Goal: Task Accomplishment & Management: Manage account settings

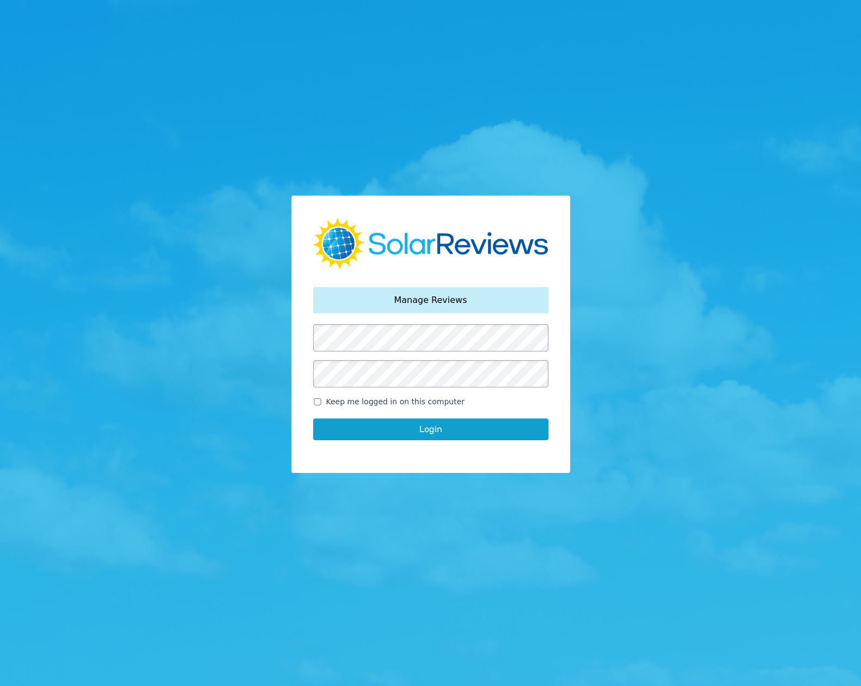
click at [417, 428] on button "Login" at bounding box center [430, 429] width 235 height 22
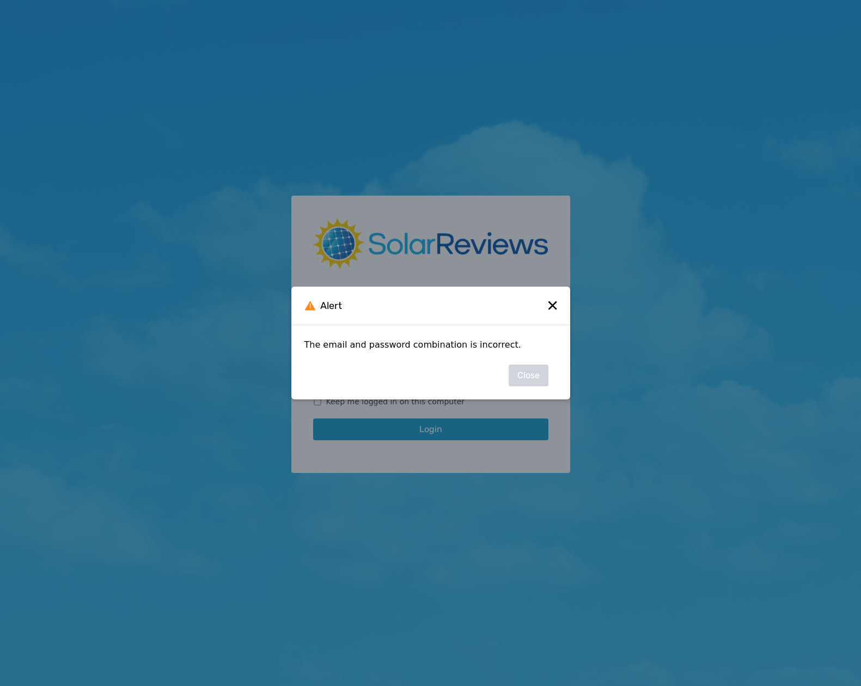
click at [550, 306] on icon at bounding box center [552, 305] width 9 height 9
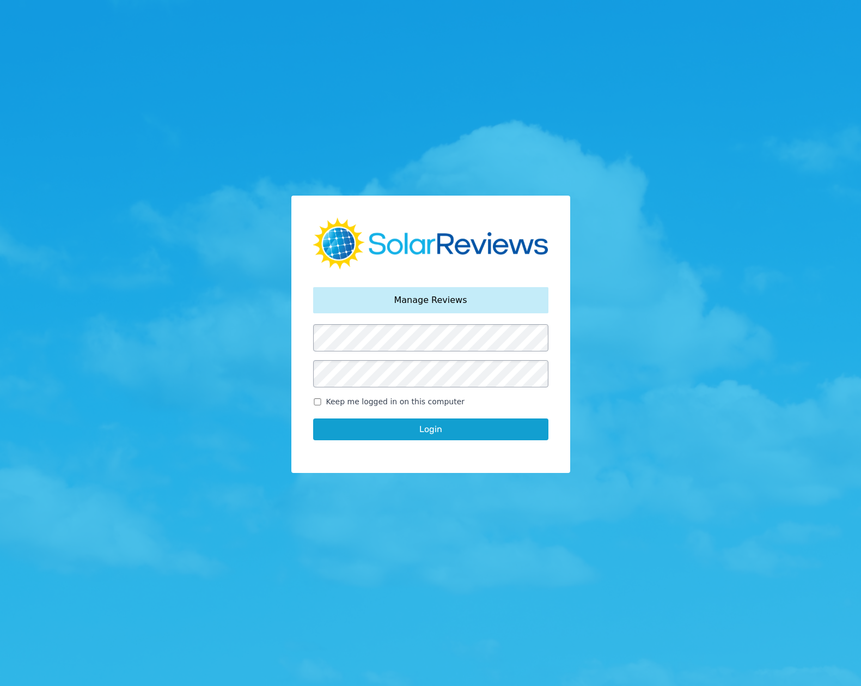
click at [288, 355] on div "Your password has been reset. Manage Reviews Keep me logged in on this computer…" at bounding box center [430, 343] width 861 height 686
click at [416, 434] on button "Login" at bounding box center [430, 429] width 235 height 22
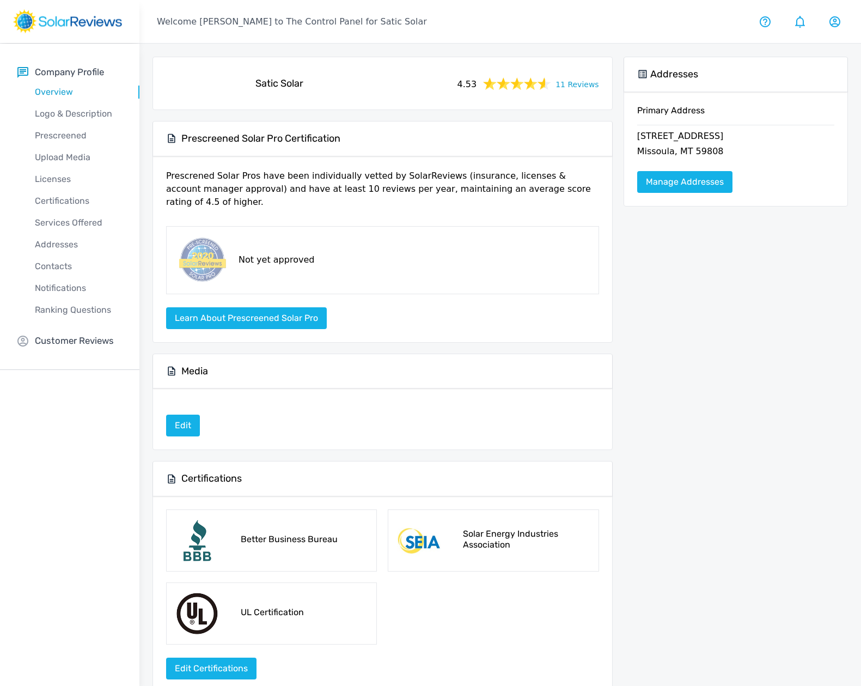
click at [579, 84] on link "11 Reviews" at bounding box center [578, 84] width 44 height 14
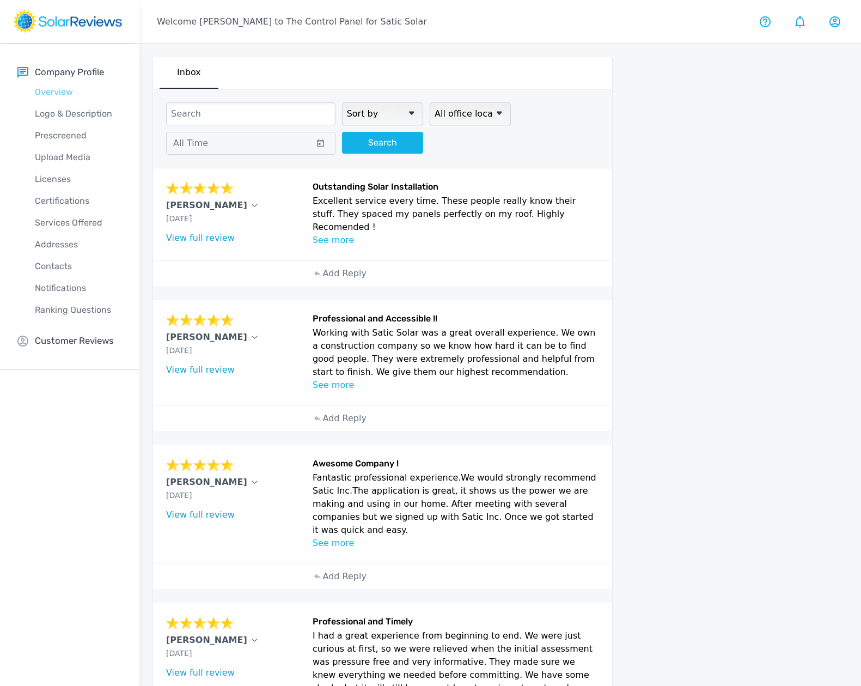
click at [58, 91] on p "Overview" at bounding box center [78, 92] width 122 height 13
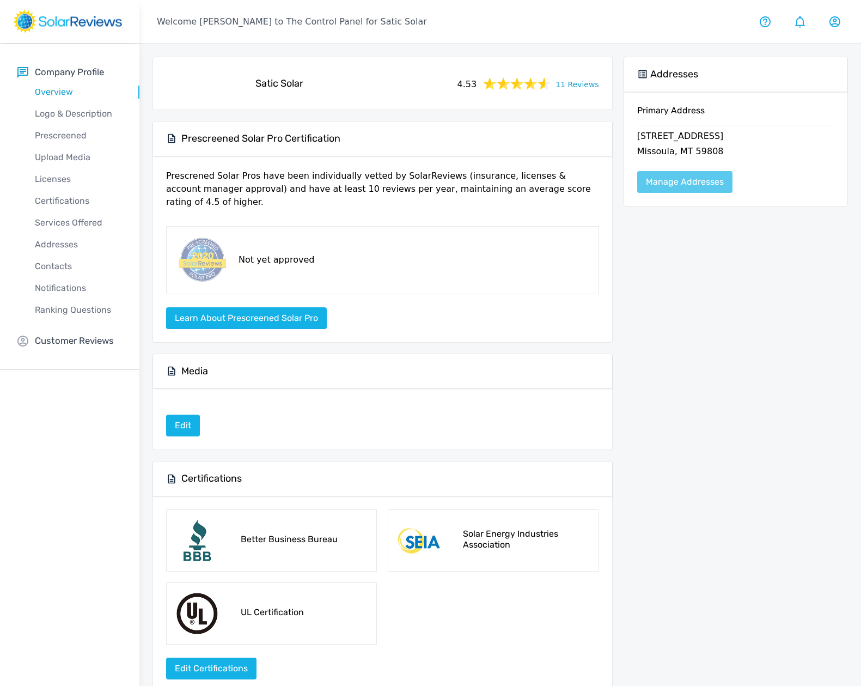
click at [678, 181] on link "Manage Addresses" at bounding box center [684, 182] width 95 height 22
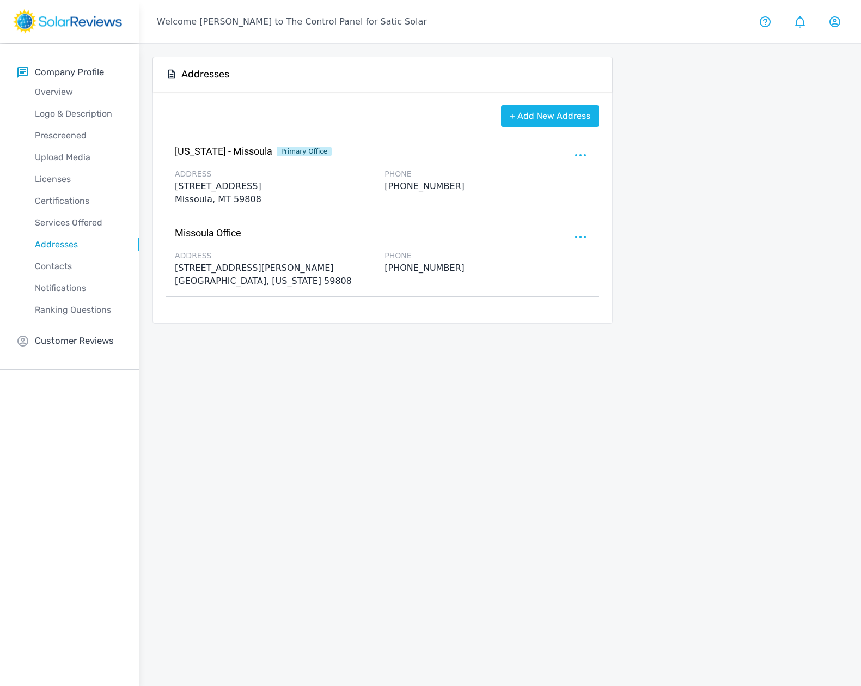
click at [578, 152] on div at bounding box center [581, 155] width 17 height 17
click at [522, 163] on p "Edit" at bounding box center [522, 162] width 17 height 13
select select "MT"
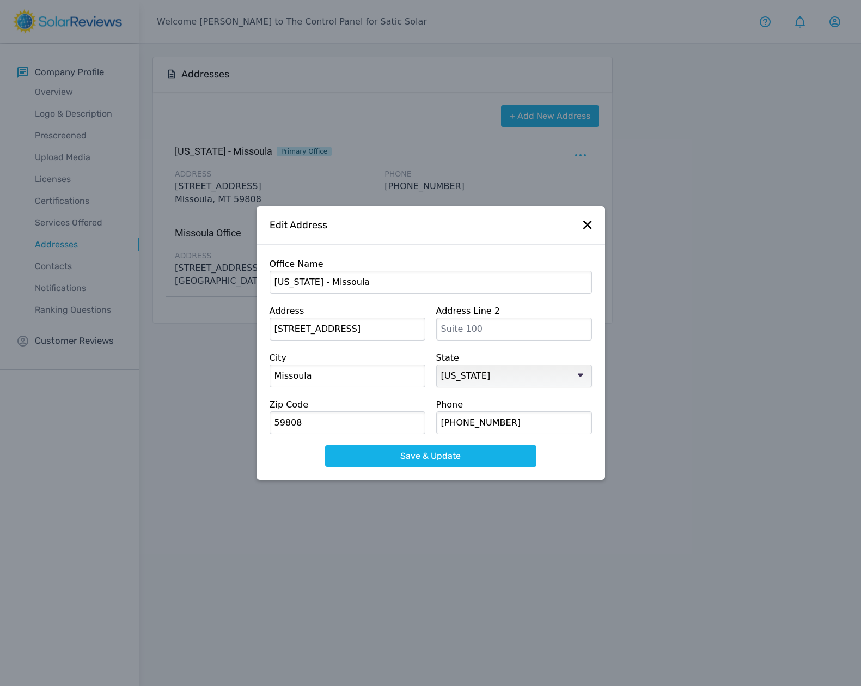
drag, startPoint x: 357, startPoint y: 327, endPoint x: 271, endPoint y: 325, distance: 86.1
drag, startPoint x: 327, startPoint y: 328, endPoint x: 277, endPoint y: 326, distance: 50.2
click at [277, 326] on input "[STREET_ADDRESS]" at bounding box center [348, 329] width 156 height 23
type input "1"
click at [419, 330] on input "text" at bounding box center [348, 329] width 156 height 23
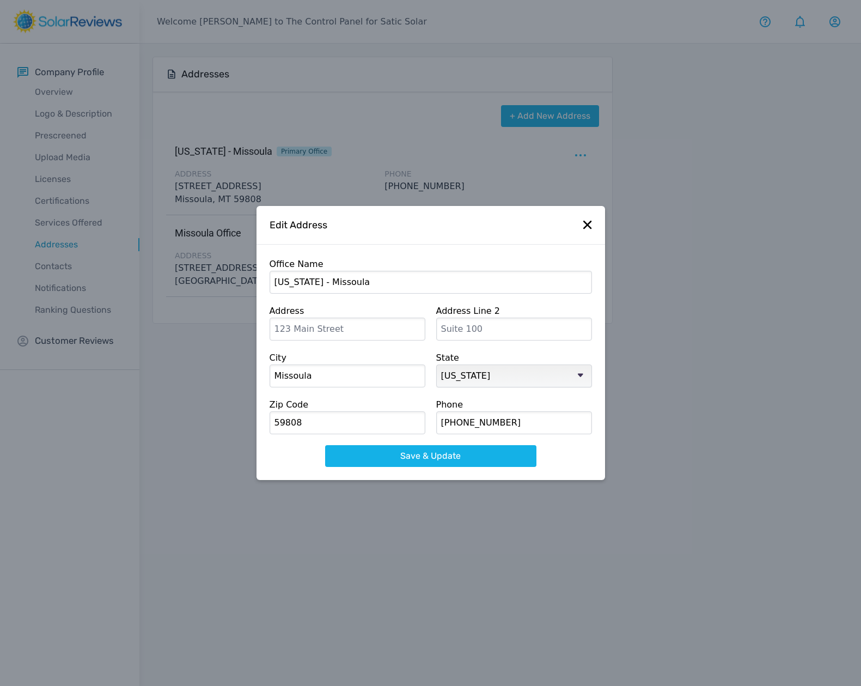
click at [416, 330] on input "text" at bounding box center [348, 329] width 156 height 23
type input "SATIC USA & SATIC SOLAR"
type input "[STREET_ADDRESS][PERSON_NAME][PERSON_NAME]"
click at [389, 329] on input "SATIC USA & SATIC SOLAR" at bounding box center [348, 329] width 156 height 23
drag, startPoint x: 389, startPoint y: 329, endPoint x: 276, endPoint y: 320, distance: 114.2
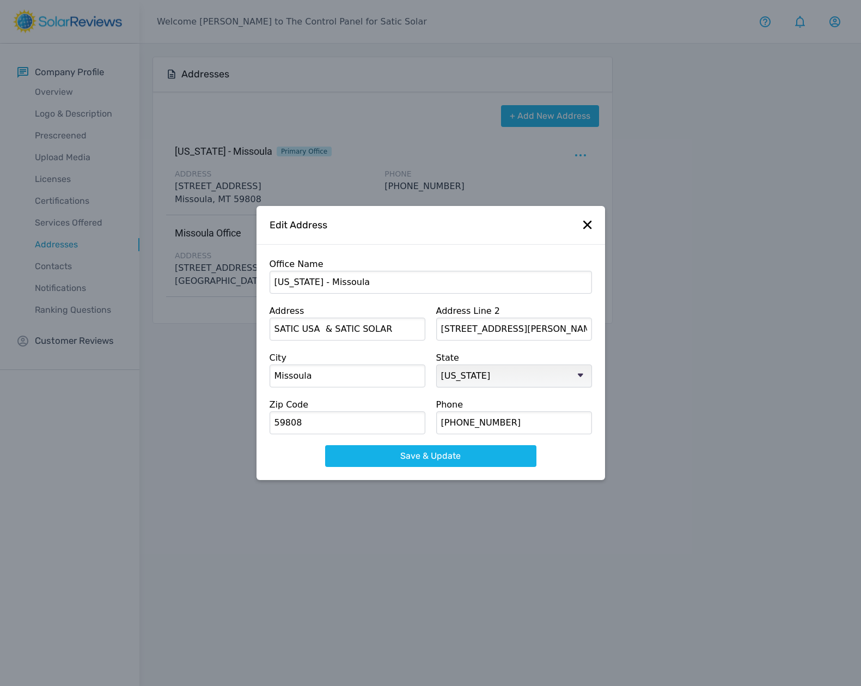
click at [276, 319] on input "SATIC USA & SATIC SOLAR" at bounding box center [348, 329] width 156 height 23
drag, startPoint x: 512, startPoint y: 328, endPoint x: 436, endPoint y: 325, distance: 76.9
click at [308, 330] on input "text" at bounding box center [348, 329] width 156 height 23
paste input "[STREET_ADDRESS][PERSON_NAME][PERSON_NAME]"
type input "[STREET_ADDRESS][PERSON_NAME][PERSON_NAME]"
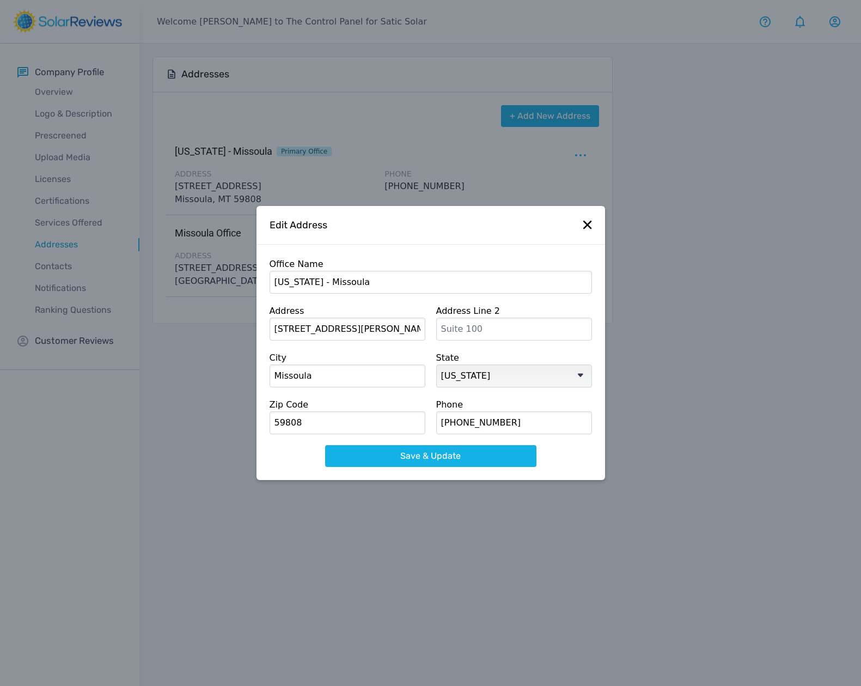
drag, startPoint x: 501, startPoint y: 420, endPoint x: 461, endPoint y: 419, distance: 39.2
click at [477, 420] on input "406-4931861" at bounding box center [514, 422] width 156 height 23
drag, startPoint x: 469, startPoint y: 423, endPoint x: 438, endPoint y: 423, distance: 31.6
click at [438, 423] on input "[PHONE_NUMBER]" at bounding box center [514, 422] width 156 height 23
type input "[PHONE_NUMBER]"
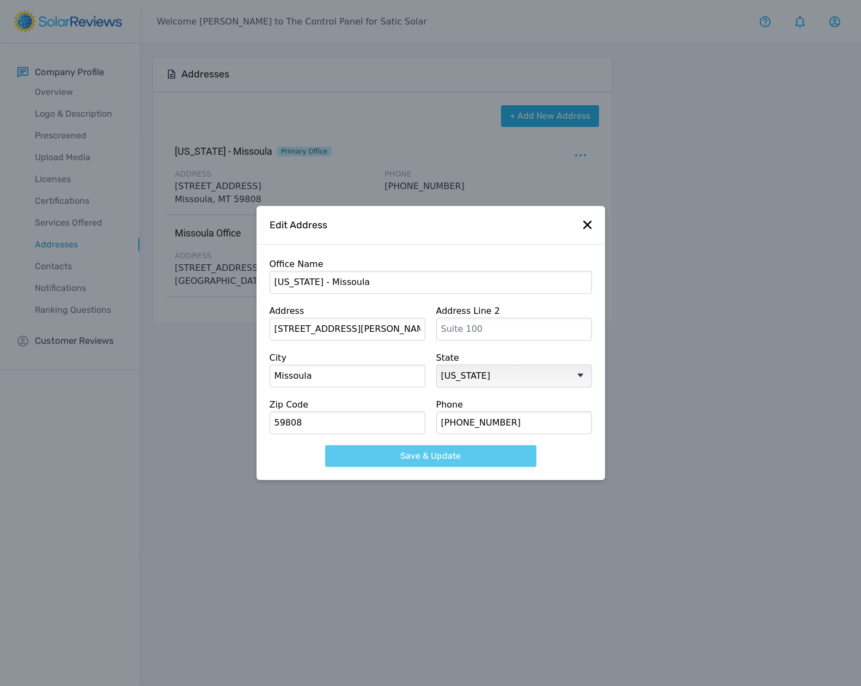
click at [472, 449] on button "Save & Update" at bounding box center [430, 456] width 211 height 22
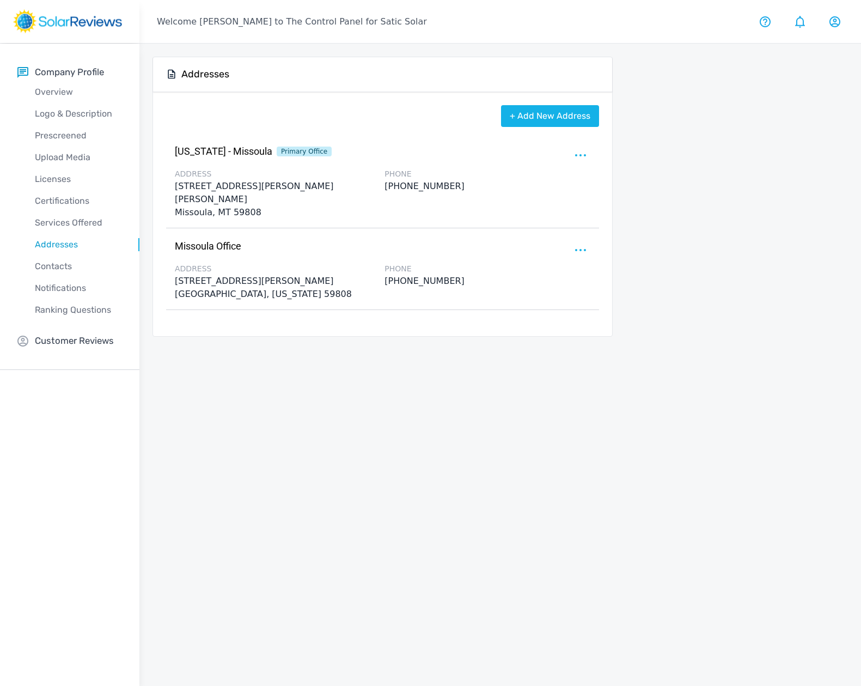
click at [583, 241] on div at bounding box center [581, 249] width 17 height 17
click at [520, 251] on p "Edit" at bounding box center [522, 257] width 17 height 13
select select "AK"
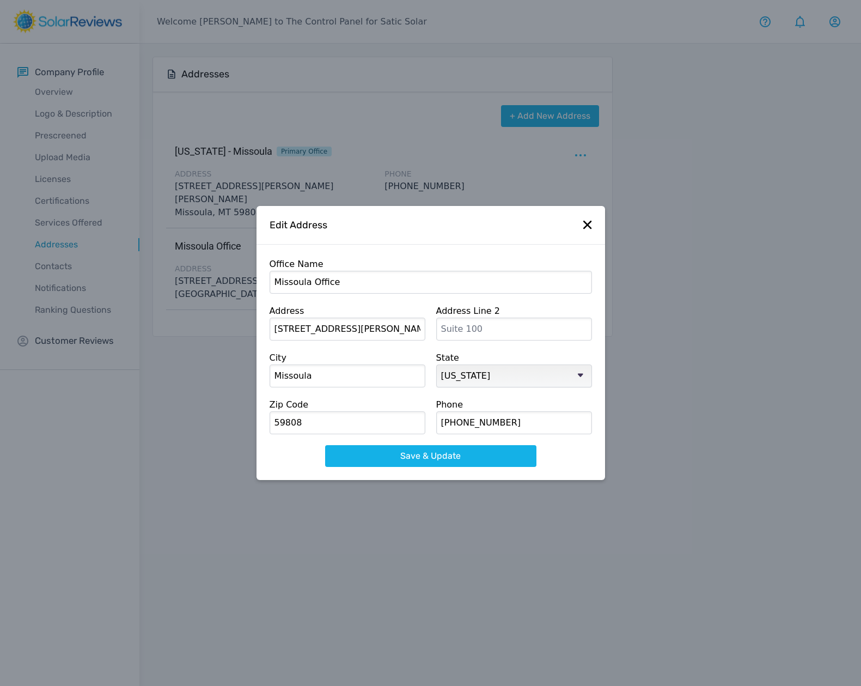
drag, startPoint x: 464, startPoint y: 422, endPoint x: 415, endPoint y: 419, distance: 49.1
click at [415, 419] on form "Office Name Missoula Office Address 1500 [PERSON_NAME] Fork Ln Address Line 2 C…" at bounding box center [431, 362] width 322 height 209
paste input "[PHONE_NUMBER]"
select select
type input "[PHONE_NUMBER]"
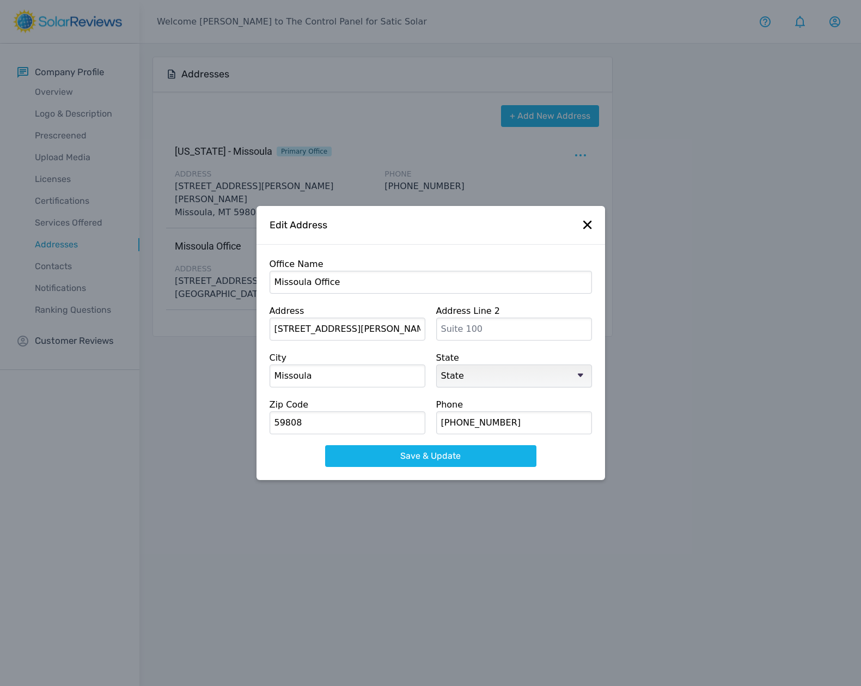
click at [426, 454] on button "Save & Update" at bounding box center [430, 456] width 211 height 22
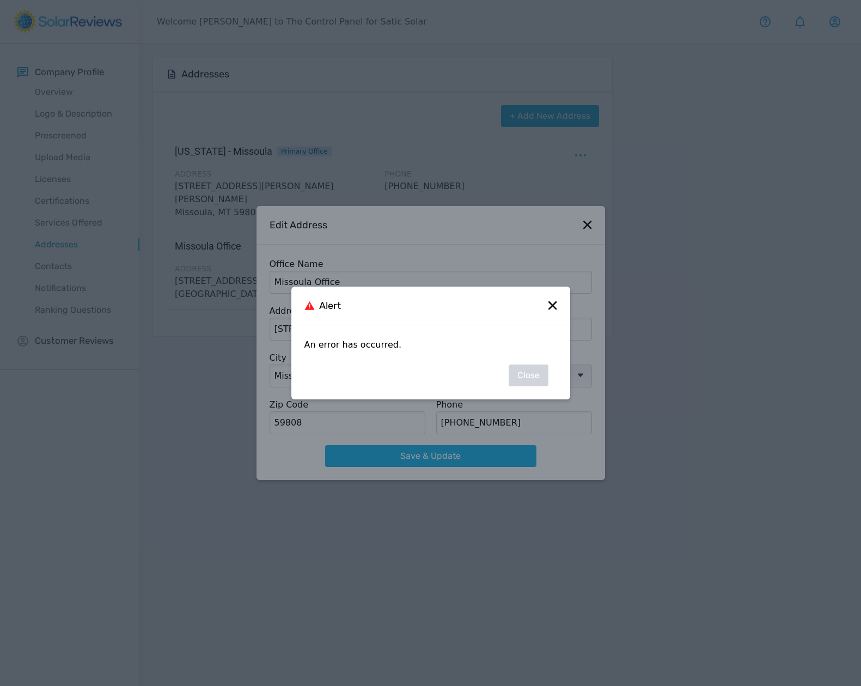
click at [552, 302] on icon at bounding box center [552, 305] width 9 height 9
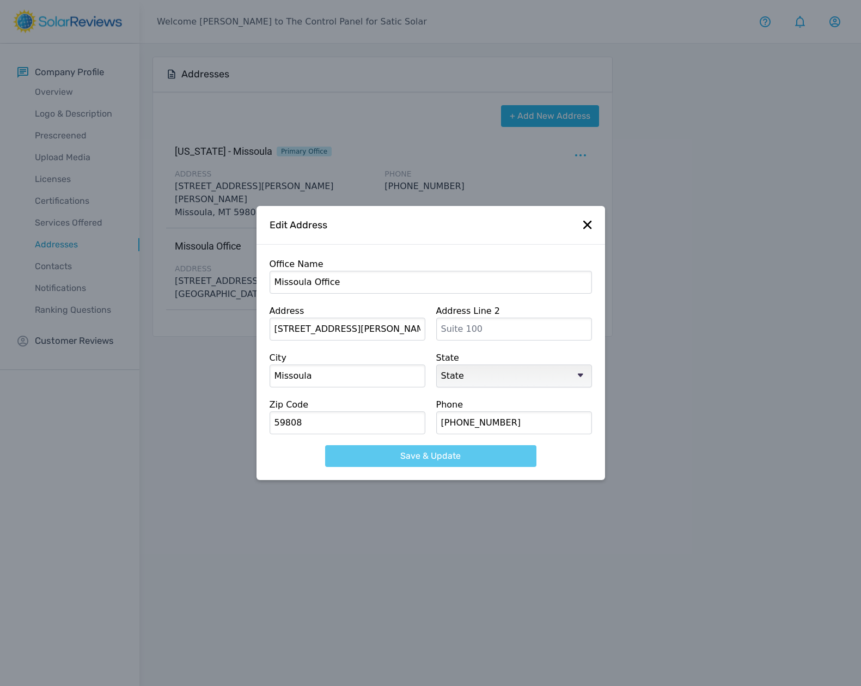
click at [438, 454] on button "Save & Update" at bounding box center [430, 456] width 211 height 22
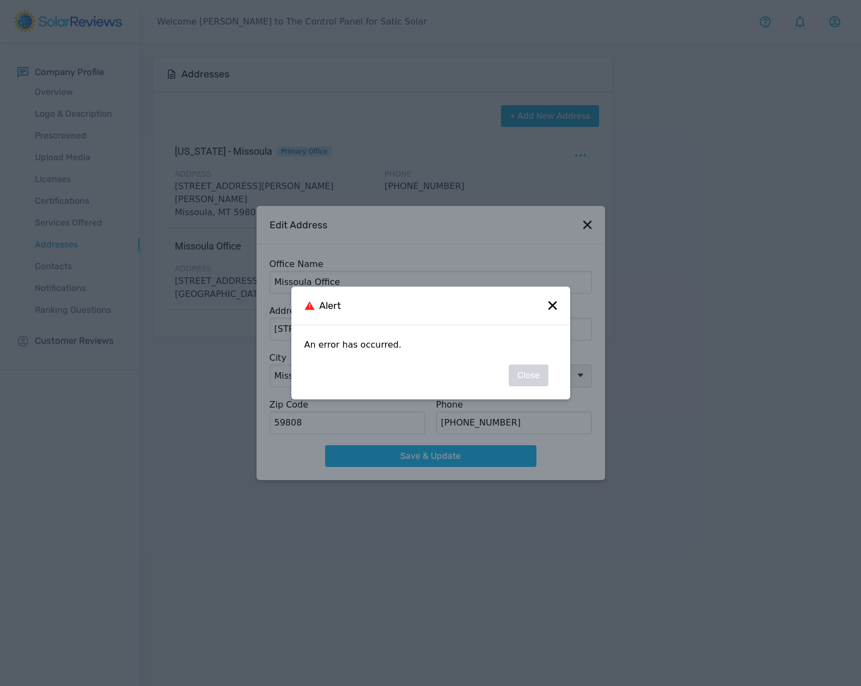
click at [556, 298] on div "Alert" at bounding box center [430, 305] width 279 height 39
click at [555, 306] on icon at bounding box center [552, 305] width 9 height 9
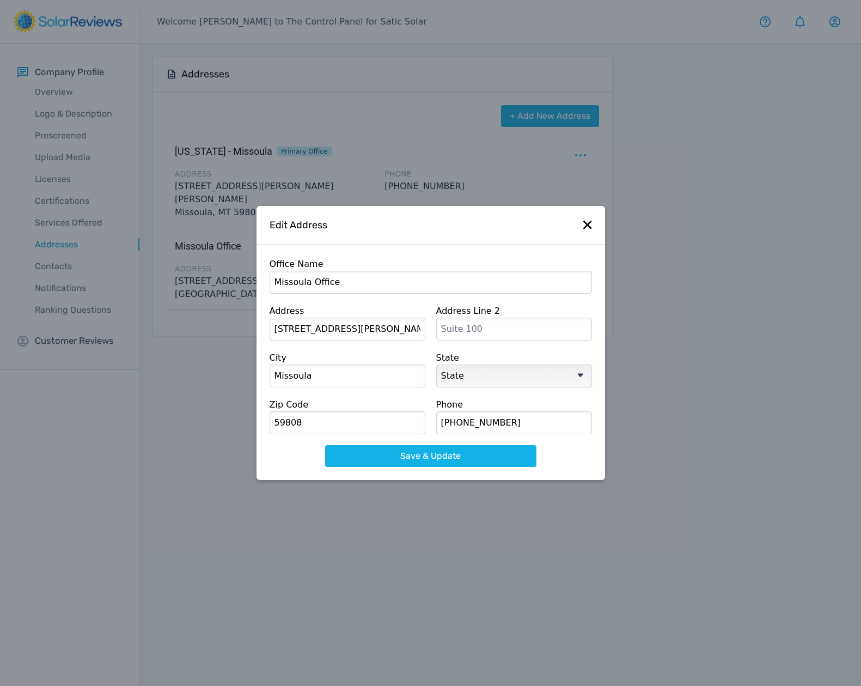
drag, startPoint x: 464, startPoint y: 329, endPoint x: 441, endPoint y: 328, distance: 22.9
click at [441, 328] on input "text" at bounding box center [514, 329] width 156 height 23
click at [584, 328] on input "text" at bounding box center [514, 329] width 156 height 23
click at [530, 267] on div "Office Name Missoula Office" at bounding box center [431, 276] width 322 height 36
select select "MT"
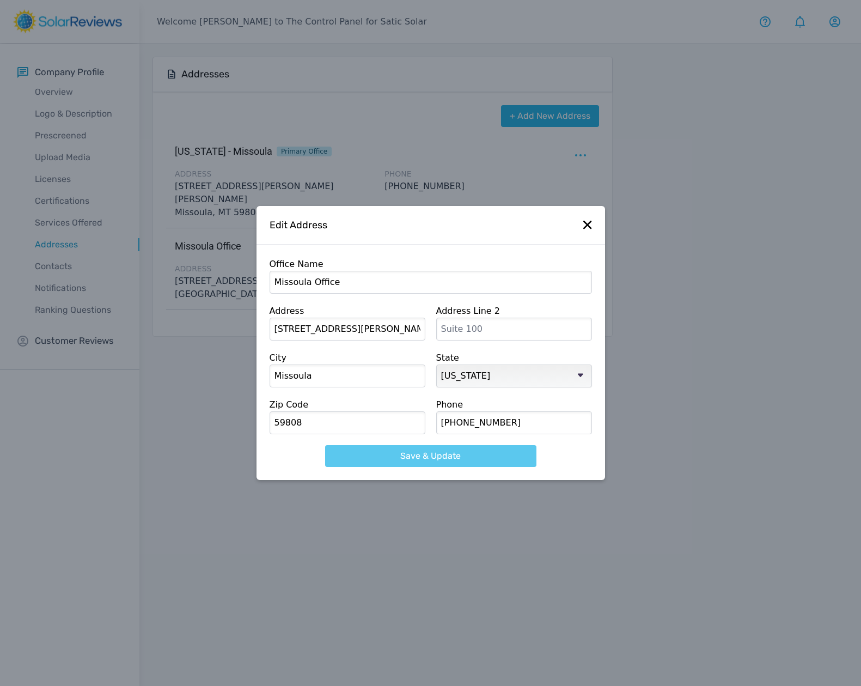
click at [472, 455] on button "Save & Update" at bounding box center [430, 456] width 211 height 22
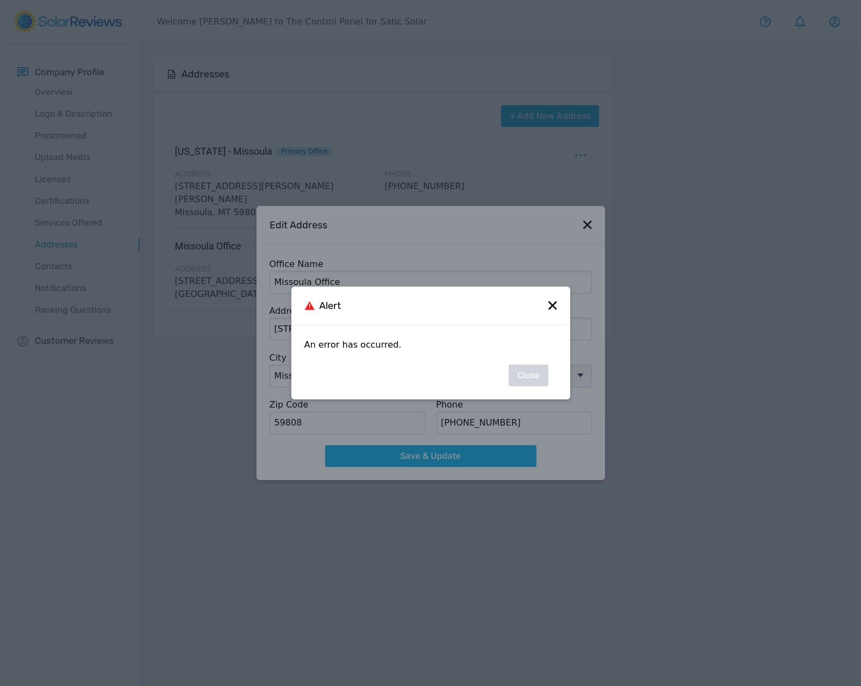
click at [547, 306] on div "Alert" at bounding box center [430, 305] width 279 height 39
click at [551, 298] on div "Alert" at bounding box center [430, 305] width 279 height 39
click at [552, 306] on icon at bounding box center [552, 305] width 8 height 8
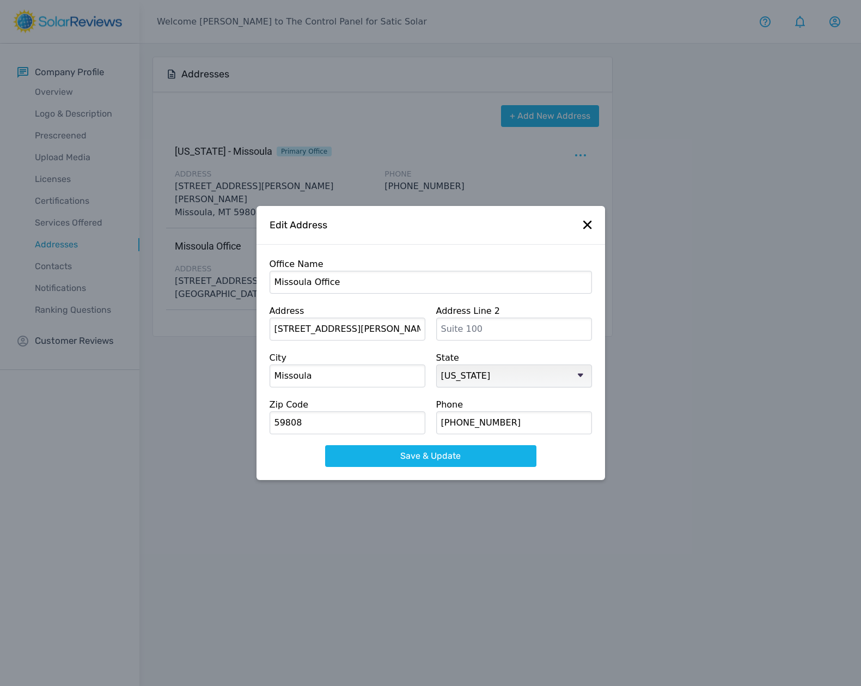
drag, startPoint x: 524, startPoint y: 423, endPoint x: 454, endPoint y: 411, distance: 71.8
click at [454, 411] on input "[PHONE_NUMBER]" at bounding box center [514, 422] width 156 height 23
type input "4064931861"
click at [466, 454] on button "Save & Update" at bounding box center [430, 456] width 211 height 22
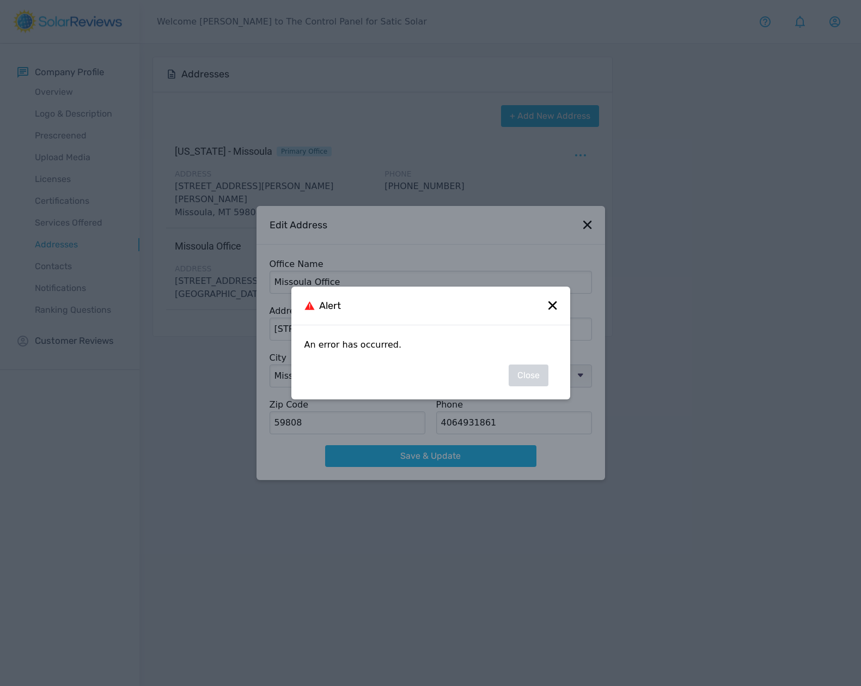
drag, startPoint x: 547, startPoint y: 297, endPoint x: 551, endPoint y: 311, distance: 14.3
click at [546, 298] on div "Alert" at bounding box center [430, 305] width 279 height 39
click at [552, 310] on div "Alert" at bounding box center [430, 305] width 279 height 39
click at [556, 303] on icon at bounding box center [552, 305] width 9 height 9
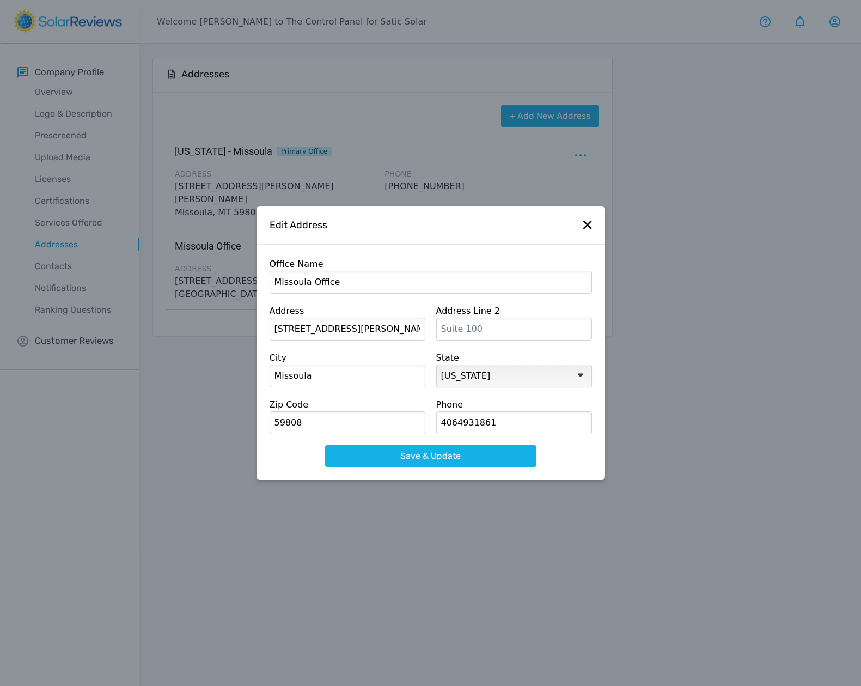
click at [580, 227] on div "Edit Address" at bounding box center [431, 225] width 349 height 39
click at [588, 225] on icon at bounding box center [587, 225] width 8 height 8
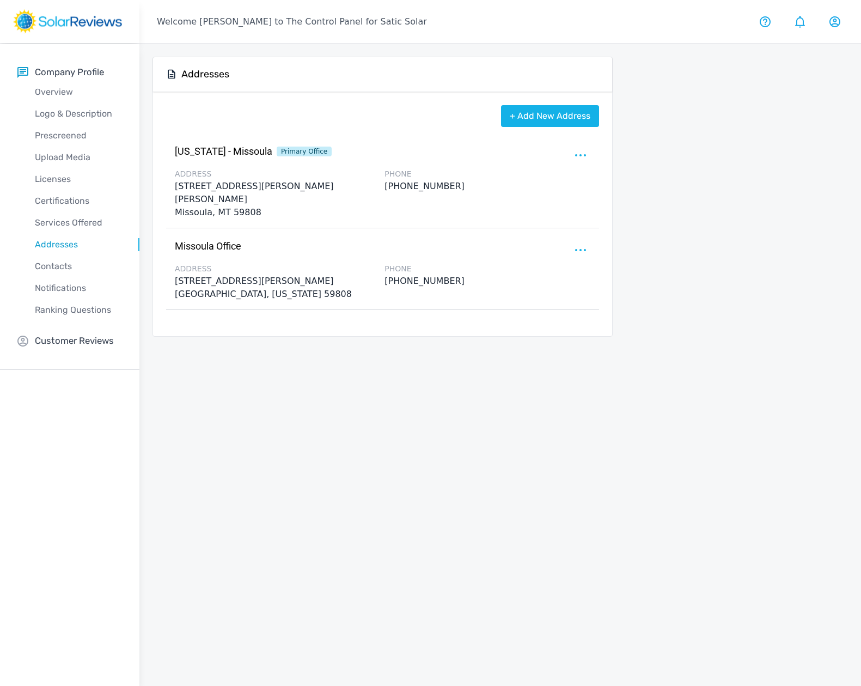
click at [586, 241] on div at bounding box center [581, 249] width 17 height 17
click at [523, 268] on p "Delete" at bounding box center [528, 274] width 29 height 13
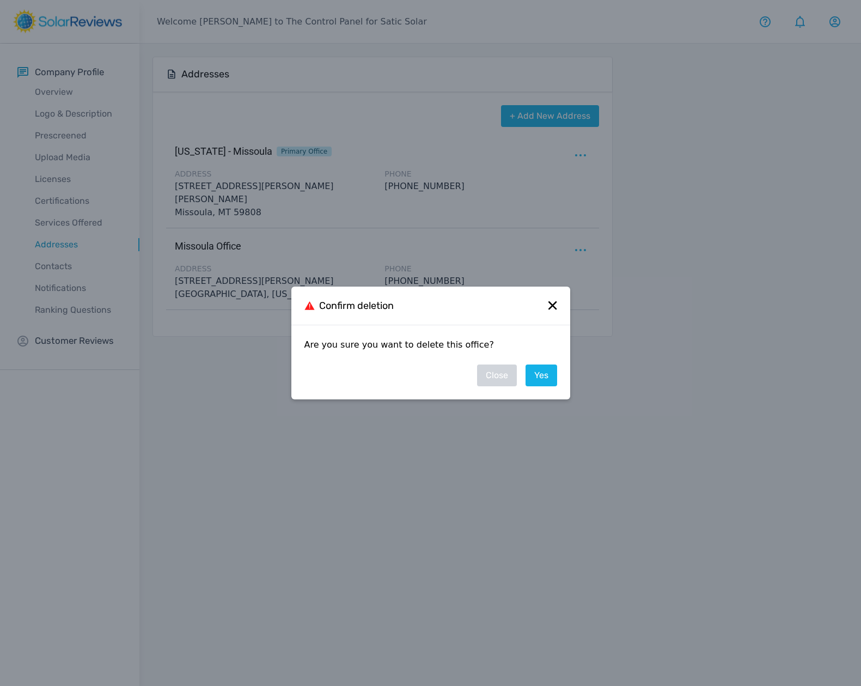
click at [536, 374] on link "Yes" at bounding box center [542, 375] width 32 height 22
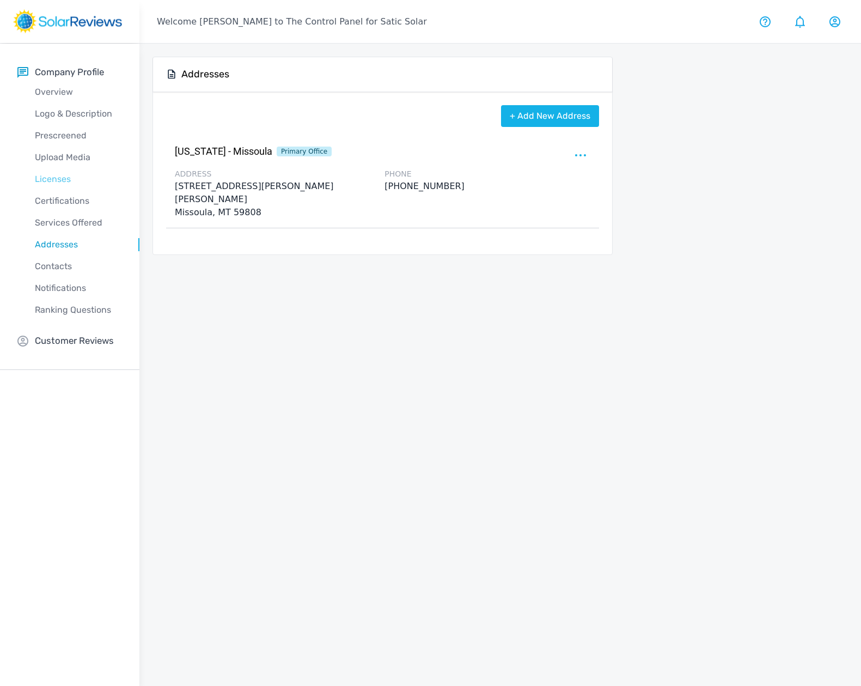
click at [56, 180] on p "Licenses" at bounding box center [78, 179] width 122 height 13
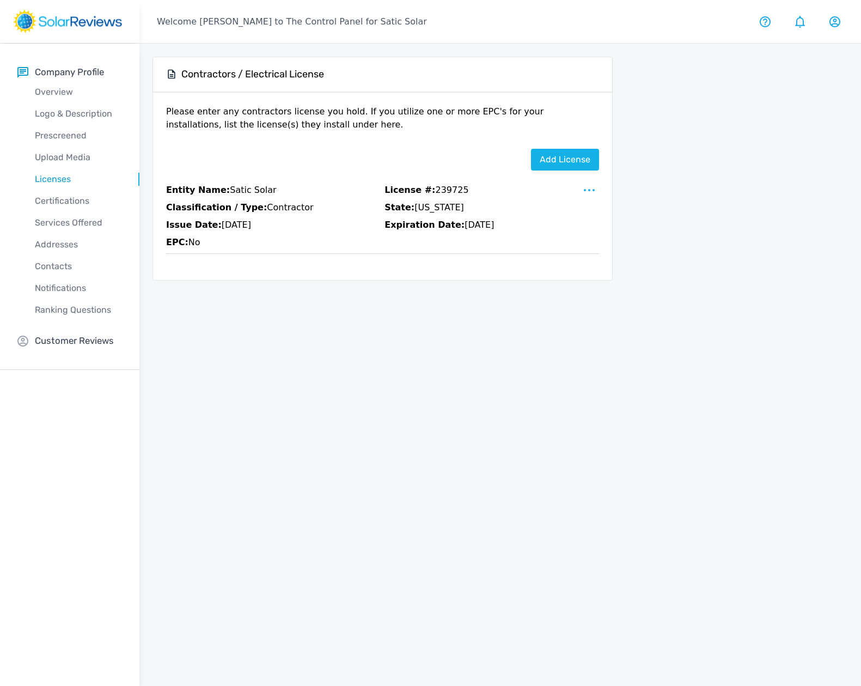
click at [590, 190] on circle at bounding box center [589, 190] width 2 height 2
click at [563, 192] on div "Edit" at bounding box center [567, 192] width 62 height 17
click at [559, 190] on p "Edit" at bounding box center [555, 192] width 17 height 13
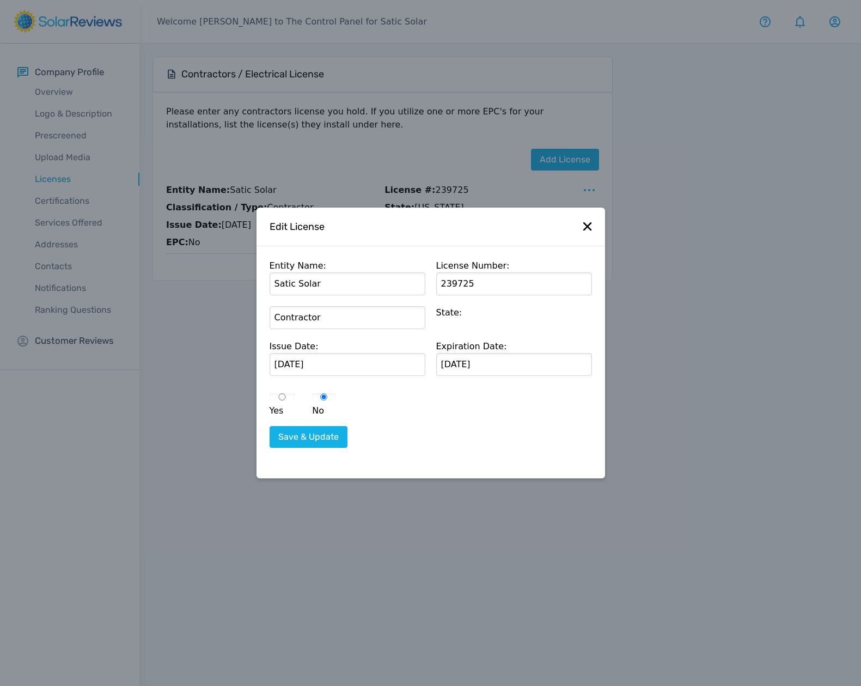
select select "[US_STATE]"
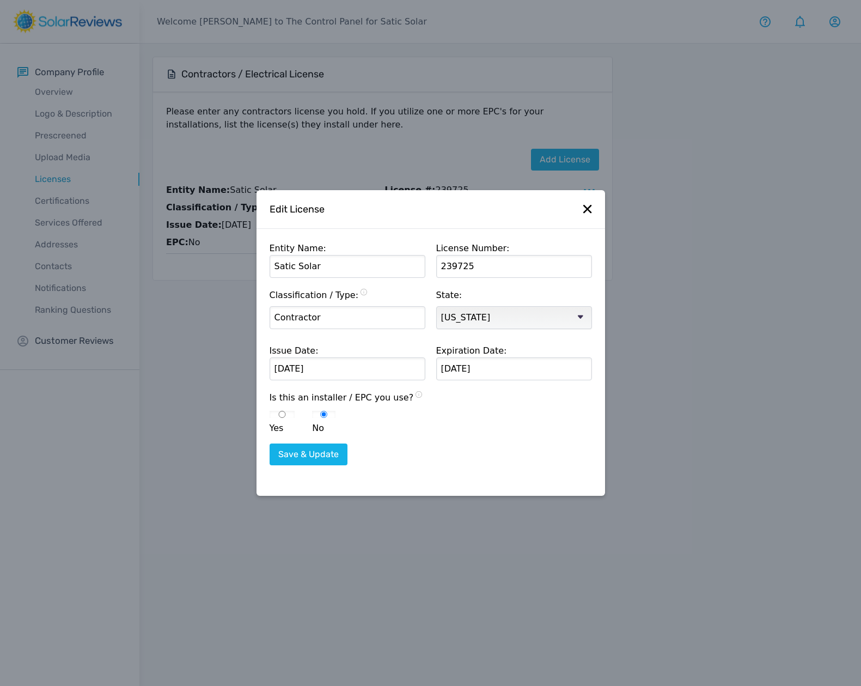
click at [274, 417] on input "Yes" at bounding box center [283, 414] width 26 height 7
radio input "true"
click at [476, 369] on input "[DATE]" at bounding box center [514, 368] width 156 height 23
type input "[DATE]"
drag, startPoint x: 301, startPoint y: 369, endPoint x: 306, endPoint y: 369, distance: 5.5
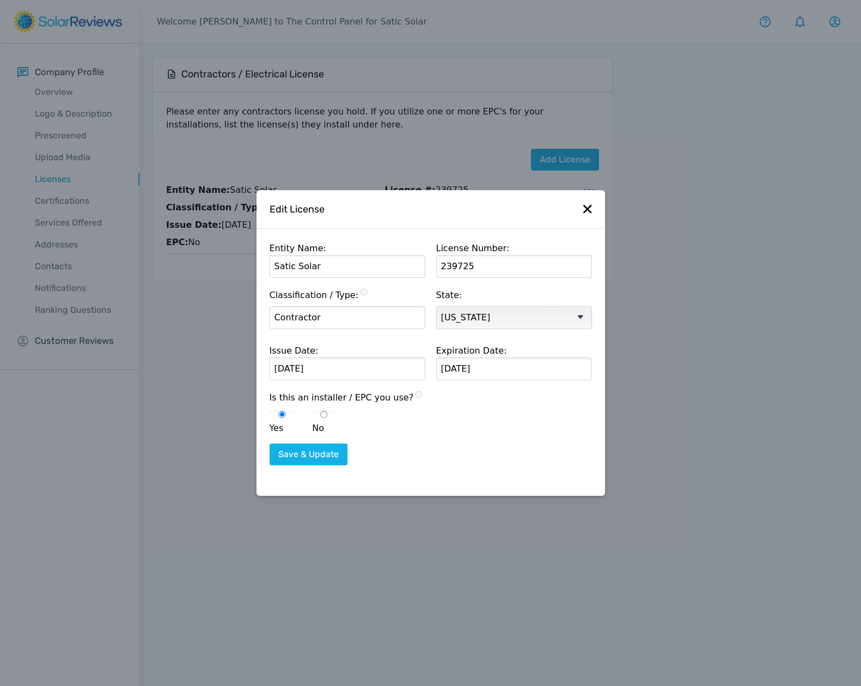
click at [306, 369] on input "[DATE]" at bounding box center [348, 368] width 156 height 23
type input "[DATE]"
click at [296, 454] on button "Save & Update" at bounding box center [309, 454] width 78 height 22
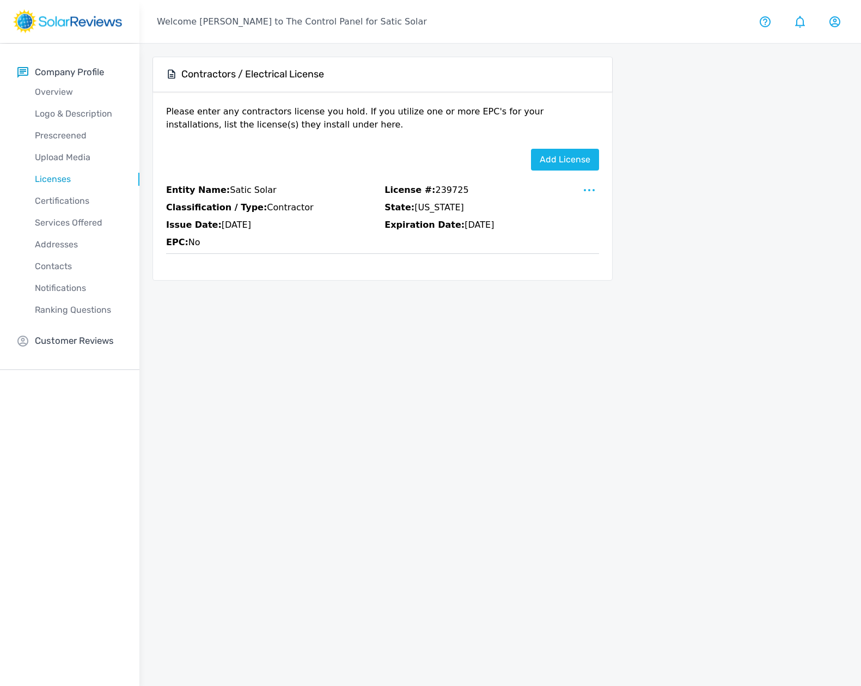
click at [52, 18] on rect at bounding box center [67, 21] width 109 height 24
